Goal: Task Accomplishment & Management: Manage account settings

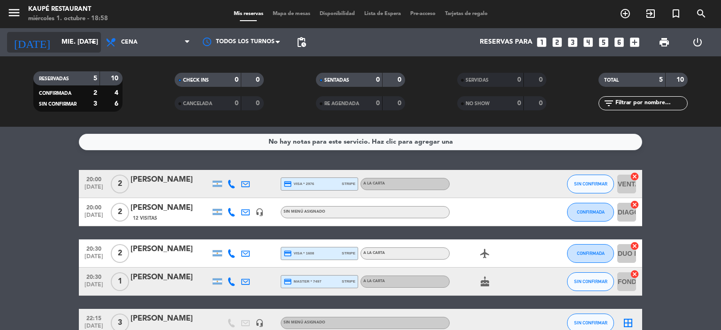
click at [60, 45] on input "mié. [DATE]" at bounding box center [101, 42] width 89 height 17
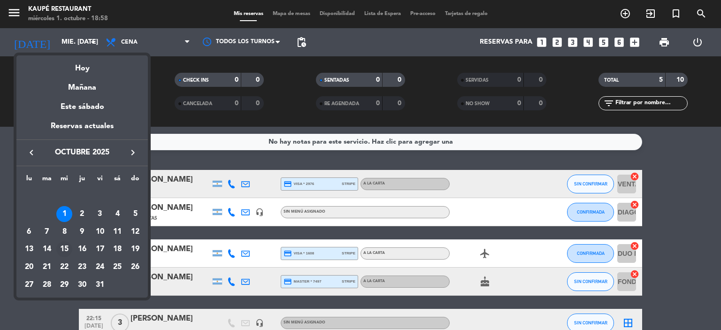
click at [62, 247] on div "15" at bounding box center [64, 249] width 16 height 16
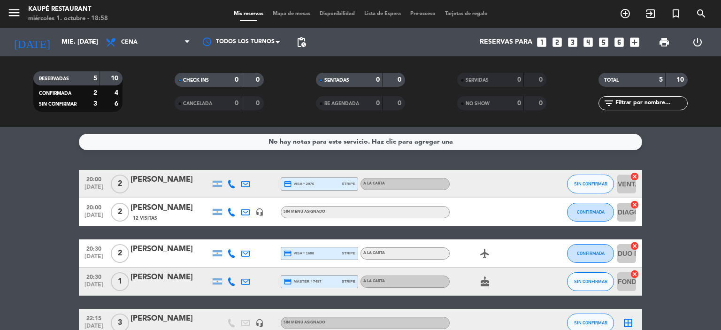
type input "mié. [DATE]"
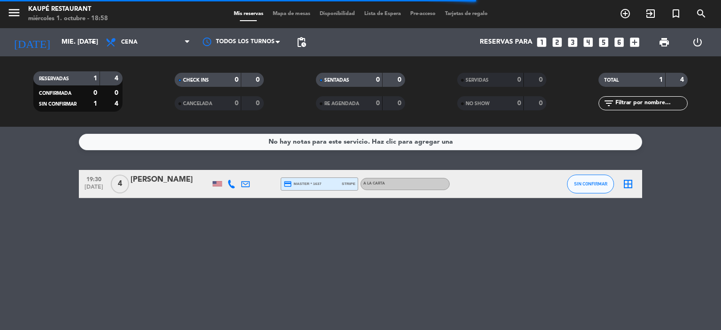
click at [627, 184] on icon "border_all" at bounding box center [627, 183] width 11 height 11
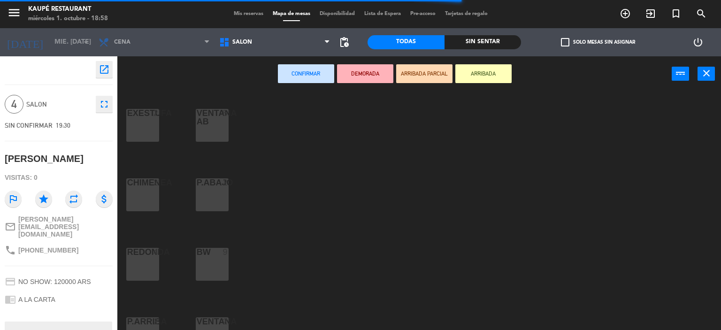
click at [212, 116] on div at bounding box center [211, 117] width 15 height 17
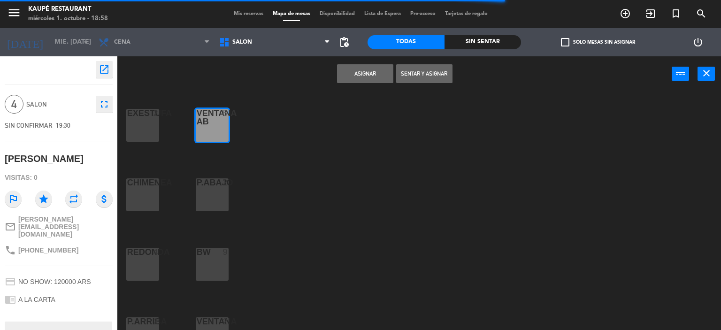
click at [370, 70] on button "Asignar" at bounding box center [365, 73] width 56 height 19
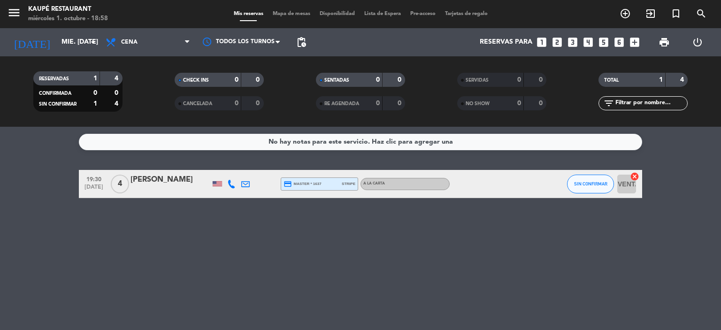
drag, startPoint x: 130, startPoint y: 178, endPoint x: 182, endPoint y: 176, distance: 52.6
click at [182, 176] on div "19:30 [DATE] 4 [PERSON_NAME] credit_card master * 1637 stripe A LA CARTA SIN CO…" at bounding box center [360, 184] width 563 height 28
click at [57, 39] on input "mié. [DATE]" at bounding box center [101, 42] width 89 height 17
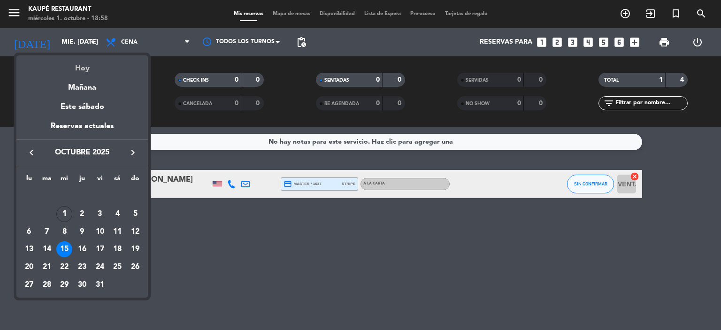
click at [84, 68] on div "Hoy" at bounding box center [81, 64] width 131 height 19
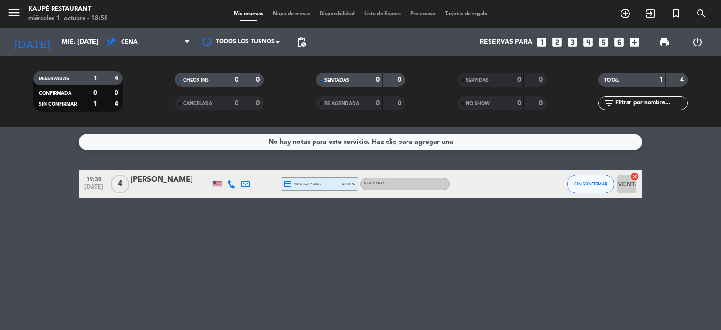
type input "mié. [DATE]"
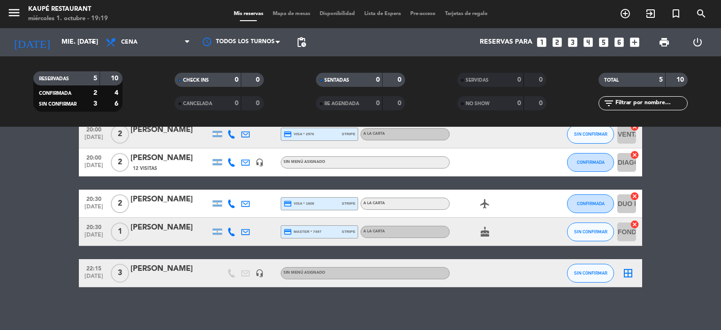
scroll to position [54, 0]
